Goal: Task Accomplishment & Management: Manage account settings

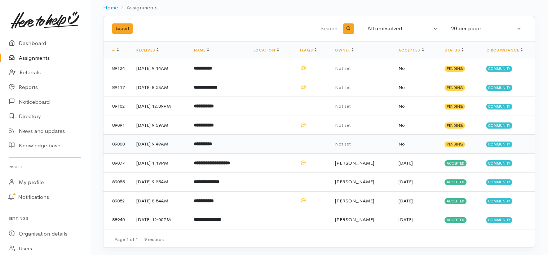
scroll to position [36, 0]
click at [214, 199] on b "**********" at bounding box center [204, 200] width 20 height 5
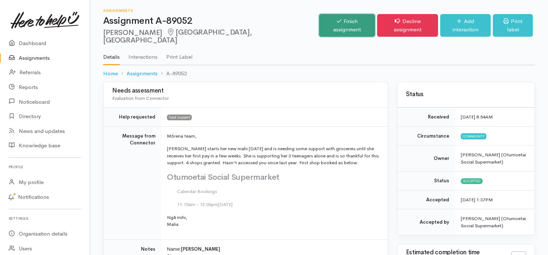
click at [327, 18] on link "Finish assignment" at bounding box center [347, 25] width 56 height 23
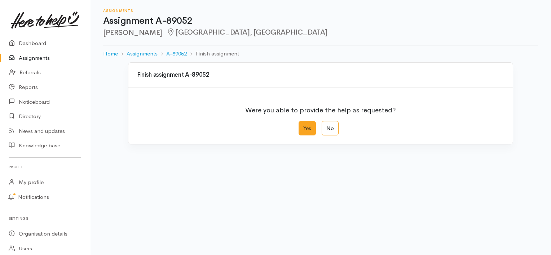
drag, startPoint x: 308, startPoint y: 128, endPoint x: 302, endPoint y: 131, distance: 6.3
click at [307, 128] on label "Yes" at bounding box center [306, 128] width 17 height 15
click at [303, 126] on input "Yes" at bounding box center [300, 123] width 5 height 5
radio input "true"
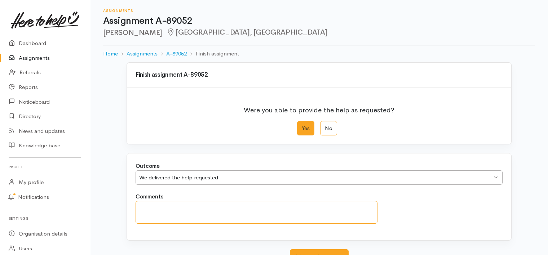
click at [201, 208] on textarea "Comments" at bounding box center [257, 212] width 242 height 23
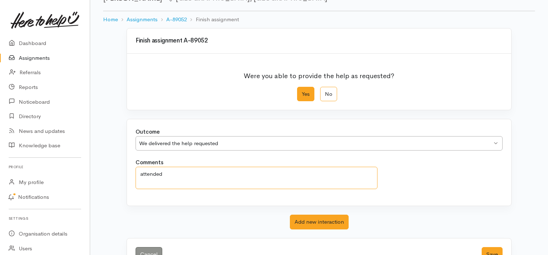
scroll to position [57, 0]
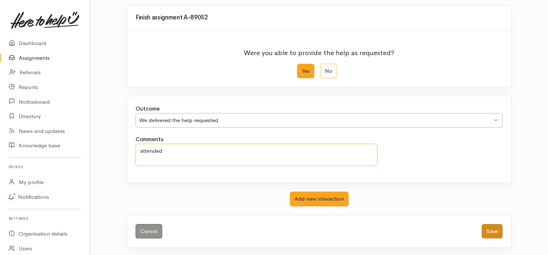
type textarea "attended"
click at [490, 232] on button "Save" at bounding box center [492, 231] width 21 height 15
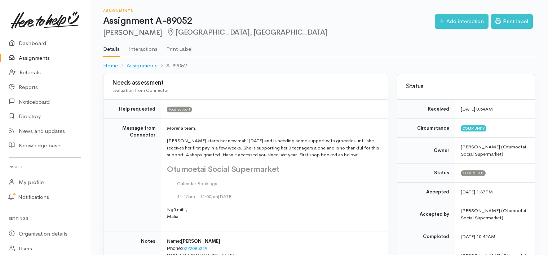
click at [37, 57] on link "Assignments" at bounding box center [45, 58] width 90 height 15
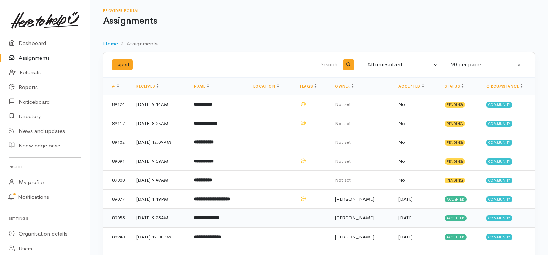
click at [219, 217] on b "**********" at bounding box center [206, 218] width 25 height 5
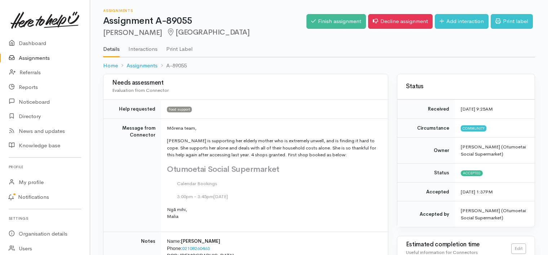
click at [44, 59] on link "Assignments" at bounding box center [45, 58] width 90 height 15
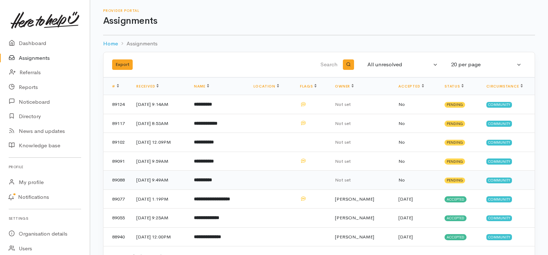
click at [212, 179] on b "**********" at bounding box center [203, 180] width 18 height 5
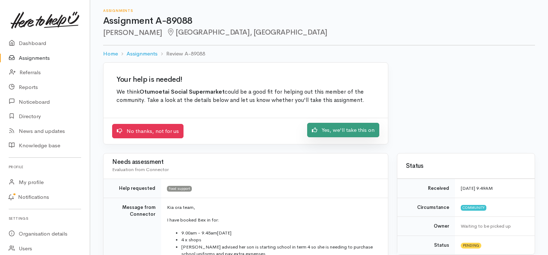
click at [329, 127] on link "Yes, we'll take this on" at bounding box center [343, 130] width 72 height 15
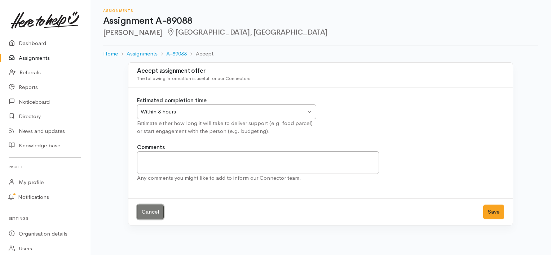
click at [156, 209] on link "Cancel" at bounding box center [150, 212] width 27 height 15
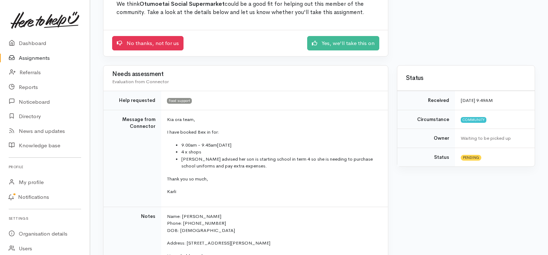
scroll to position [108, 0]
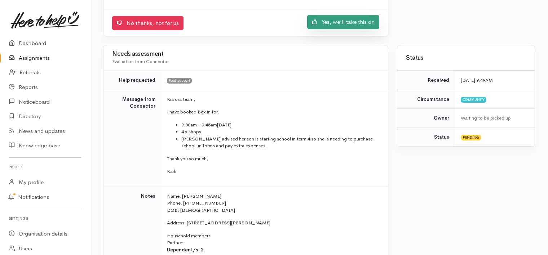
click at [328, 24] on link "Yes, we'll take this on" at bounding box center [343, 22] width 72 height 15
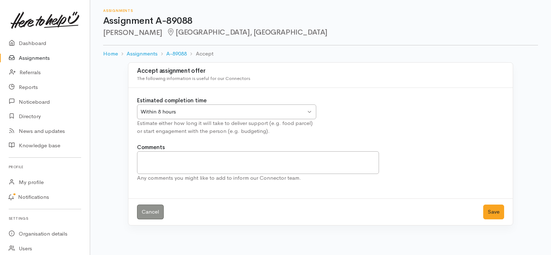
click at [256, 112] on div "Within 8 hours" at bounding box center [223, 112] width 165 height 8
click at [496, 208] on button "Save" at bounding box center [493, 212] width 21 height 15
click at [46, 58] on link "Assignments" at bounding box center [45, 58] width 90 height 15
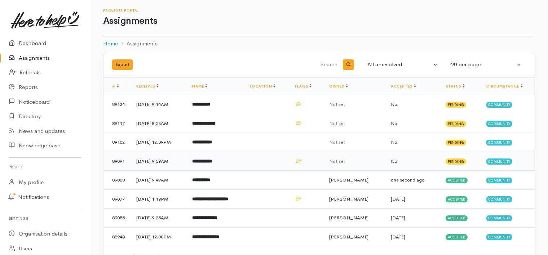
click at [212, 160] on b "**********" at bounding box center [202, 161] width 20 height 5
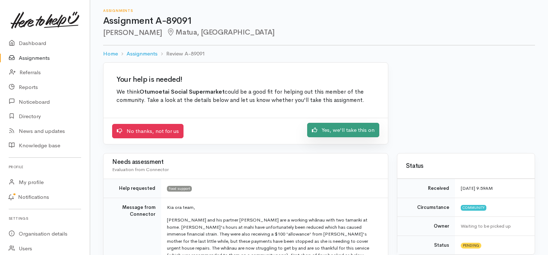
click at [335, 130] on link "Yes, we'll take this on" at bounding box center [343, 130] width 72 height 15
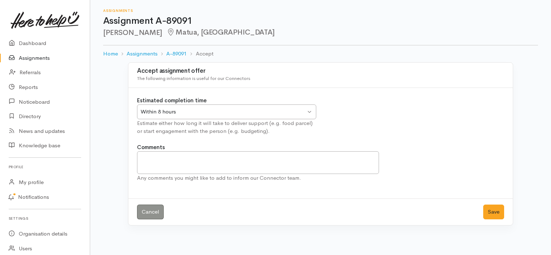
click at [176, 109] on div "Within 8 hours" at bounding box center [223, 112] width 165 height 8
click at [497, 215] on button "Save" at bounding box center [493, 212] width 21 height 15
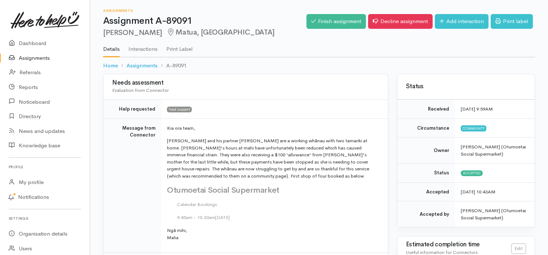
click at [29, 57] on link "Assignments" at bounding box center [45, 58] width 90 height 15
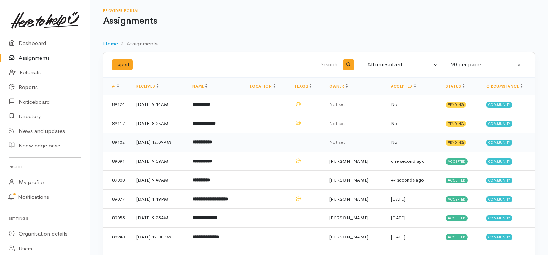
click at [212, 141] on b "**********" at bounding box center [202, 142] width 20 height 5
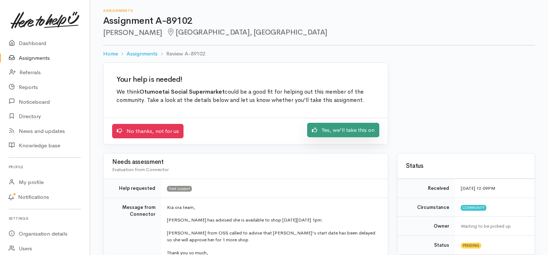
click at [322, 129] on link "Yes, we'll take this on" at bounding box center [343, 130] width 72 height 15
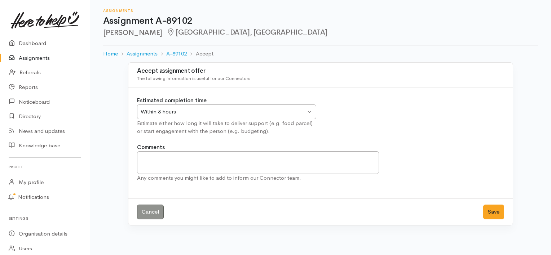
click at [255, 108] on div "Within 8 hours" at bounding box center [223, 112] width 165 height 8
click at [498, 211] on button "Save" at bounding box center [493, 212] width 21 height 15
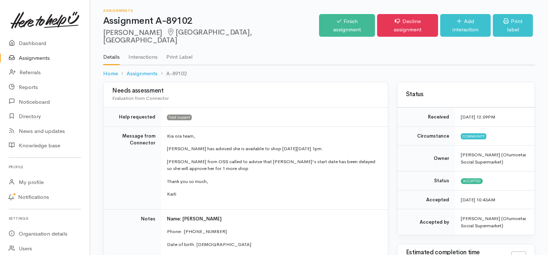
click at [40, 58] on link "Assignments" at bounding box center [45, 58] width 90 height 15
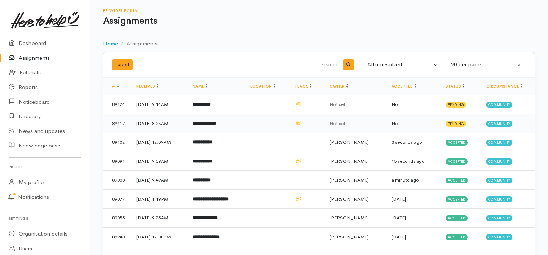
click at [216, 124] on b "**********" at bounding box center [203, 123] width 23 height 5
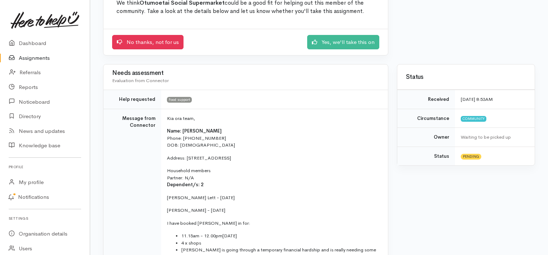
scroll to position [72, 0]
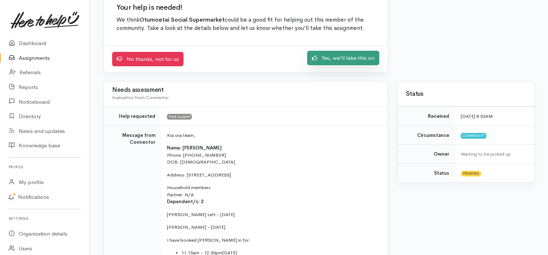
click at [327, 62] on link "Yes, we'll take this on" at bounding box center [343, 58] width 72 height 15
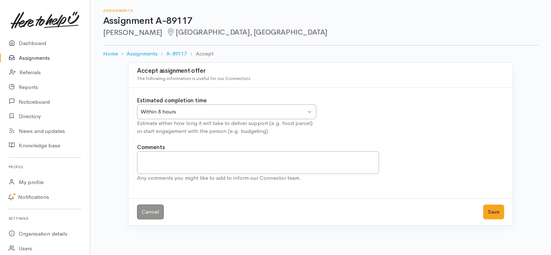
click at [230, 116] on div "Within 8 hours Within 8 hours" at bounding box center [226, 112] width 179 height 15
click at [493, 214] on button "Save" at bounding box center [493, 212] width 21 height 15
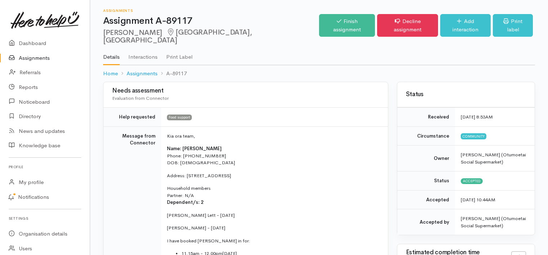
click at [36, 57] on link "Assignments" at bounding box center [45, 58] width 90 height 15
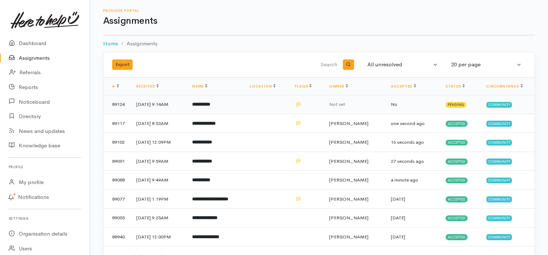
click at [219, 109] on td "**********" at bounding box center [215, 104] width 58 height 19
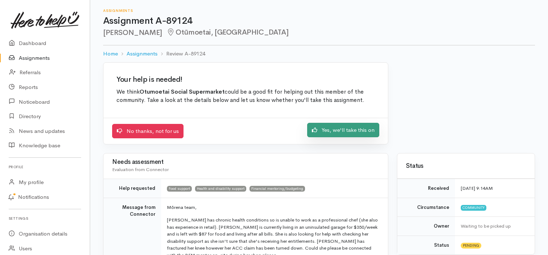
click at [334, 132] on link "Yes, we'll take this on" at bounding box center [343, 130] width 72 height 15
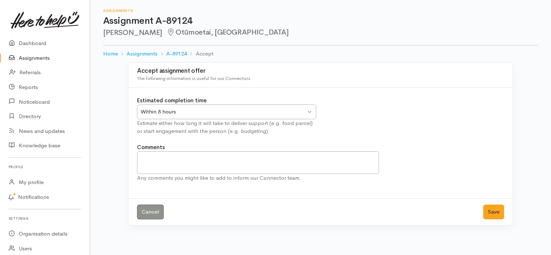
click at [199, 107] on div "Within 8 hours Within 8 hours" at bounding box center [226, 112] width 179 height 15
click at [489, 212] on button "Save" at bounding box center [493, 212] width 21 height 15
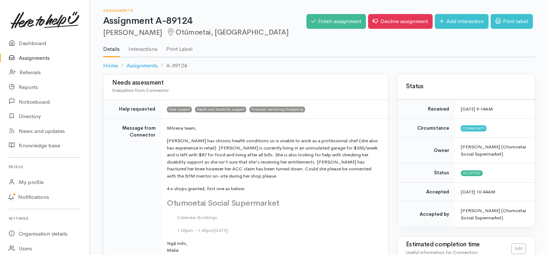
click at [28, 59] on link "Assignments" at bounding box center [45, 58] width 90 height 15
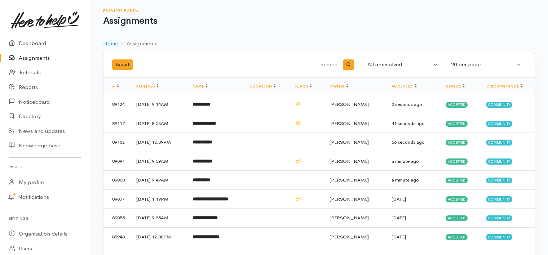
click at [44, 56] on link "Assignments" at bounding box center [45, 58] width 90 height 15
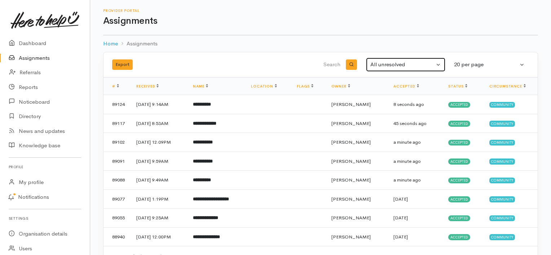
click at [388, 63] on div "All unresolved" at bounding box center [402, 65] width 64 height 8
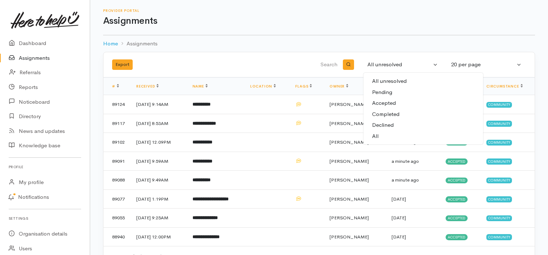
click at [386, 112] on span "Completed" at bounding box center [385, 114] width 27 height 8
select select "Completed"
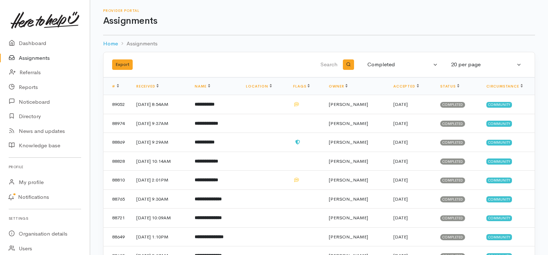
click at [312, 63] on input "search" at bounding box center [288, 64] width 101 height 17
type input "whetu"
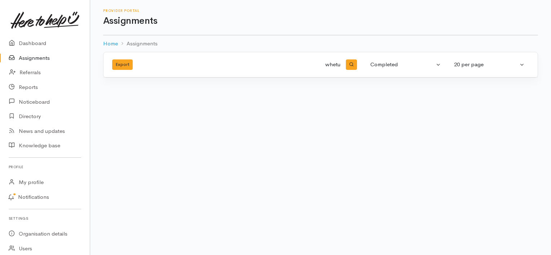
click at [313, 123] on body "Support Your 'Here to help u' liaison Your contact within the 'Here to help u' …" at bounding box center [275, 127] width 551 height 255
